Goal: Information Seeking & Learning: Learn about a topic

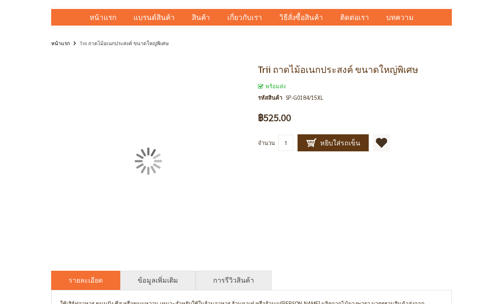
scroll to position [34, 0]
click at [143, 157] on img at bounding box center [148, 161] width 27 height 27
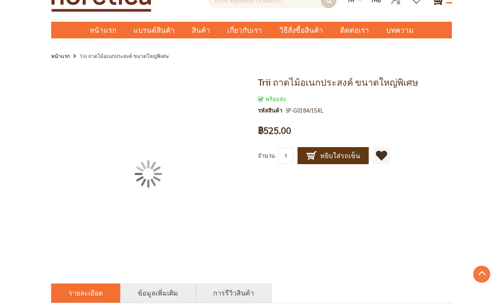
scroll to position [0, 0]
